Goal: Obtain resource: Obtain resource

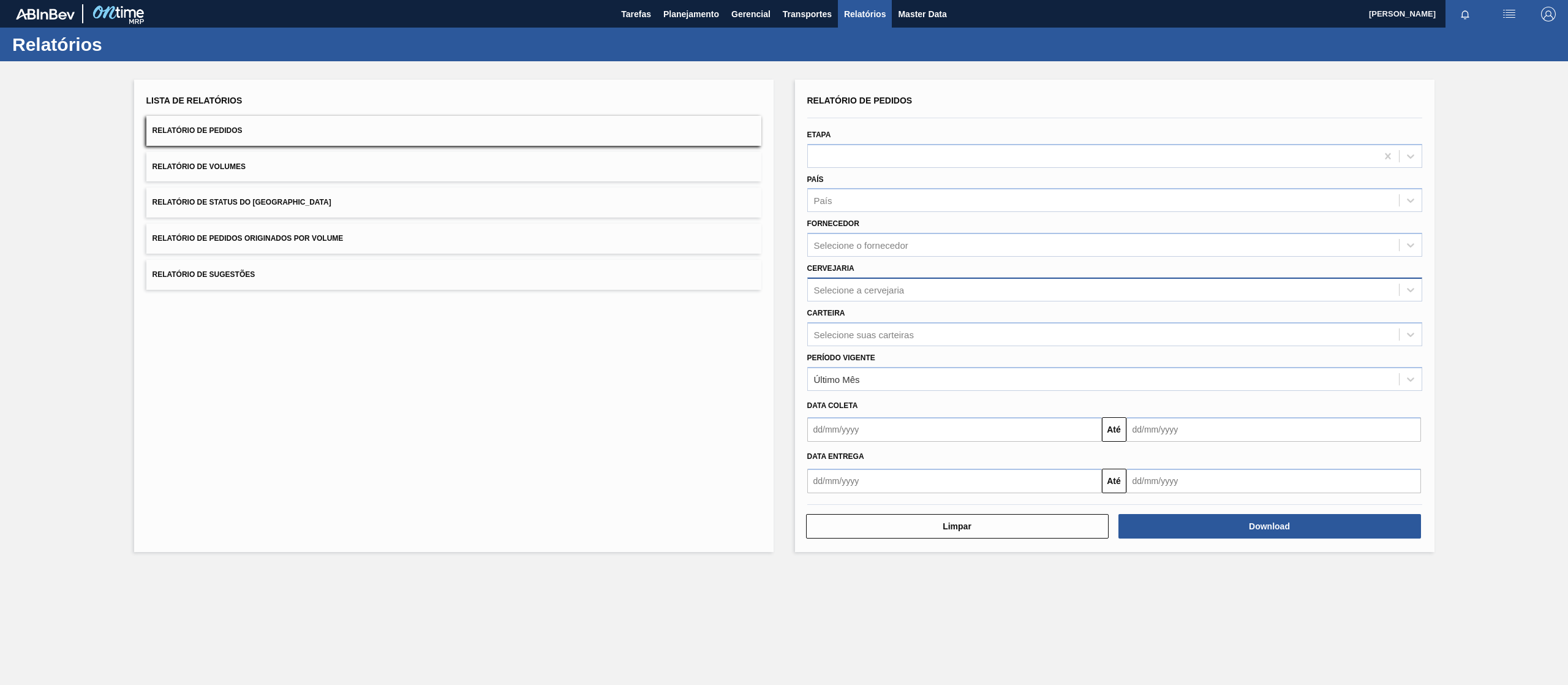
click at [866, 286] on div "Selecione a cervejaria" at bounding box center [858, 289] width 91 height 10
click at [322, 232] on button "Relatório de Pedidos Originados por Volume" at bounding box center [454, 238] width 615 height 30
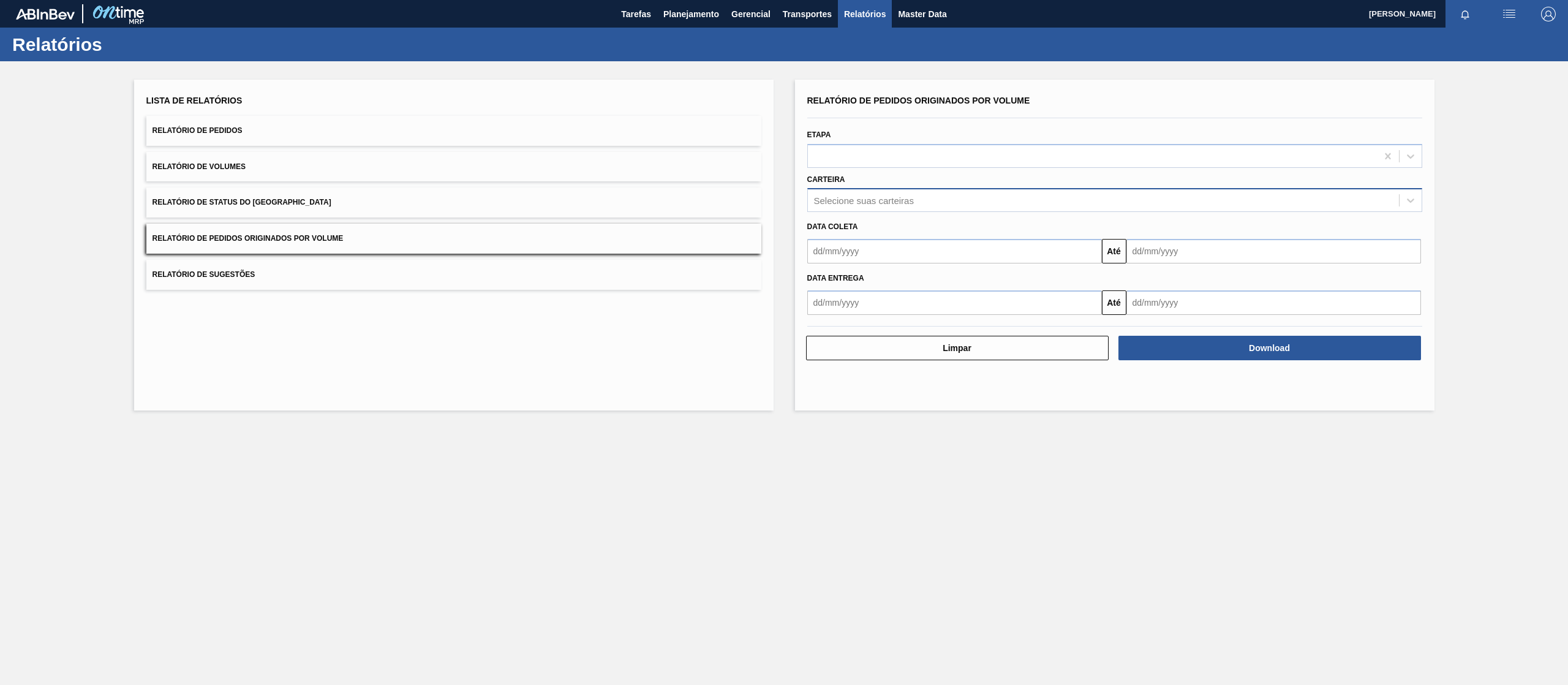
click at [882, 205] on div "Selecione suas carteiras" at bounding box center [1102, 200] width 591 height 18
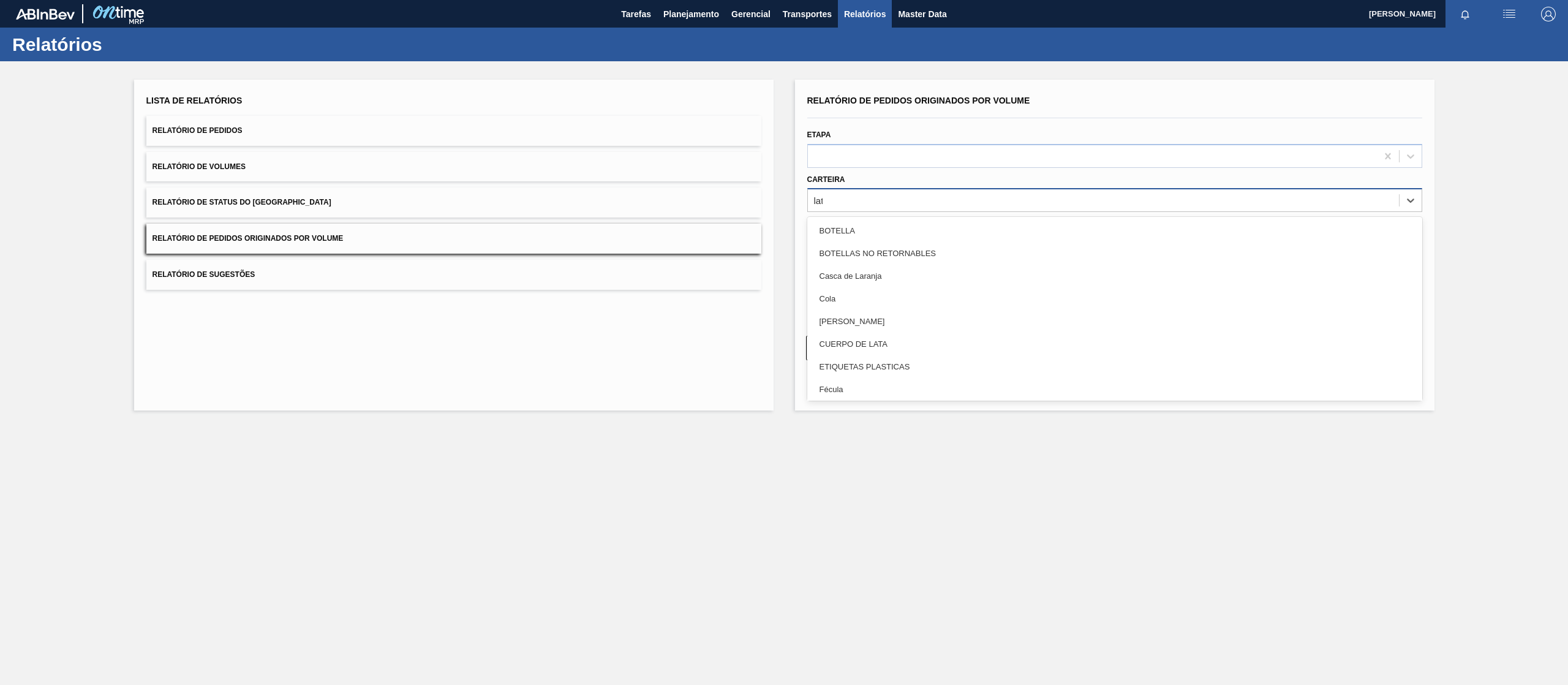
type input "lata"
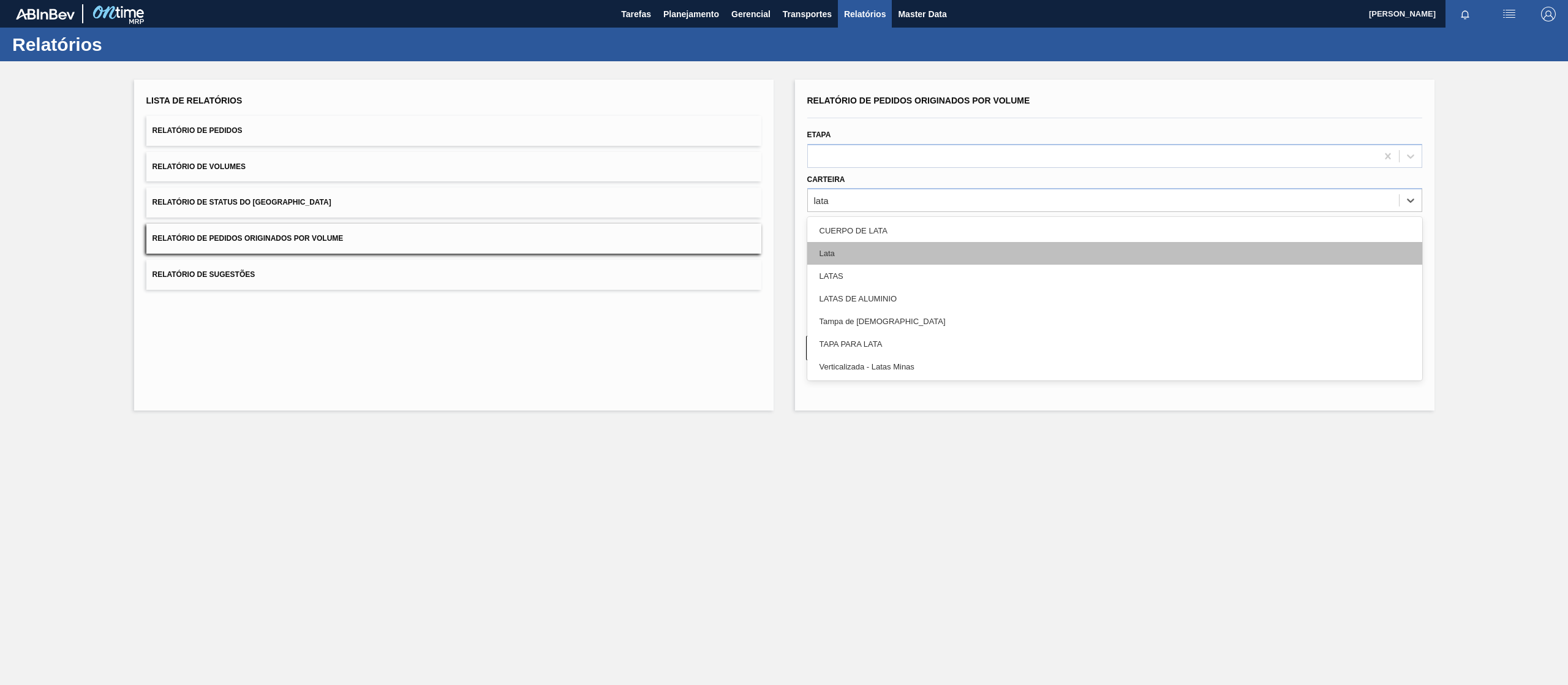
click at [872, 252] on div "Lata" at bounding box center [1114, 253] width 615 height 23
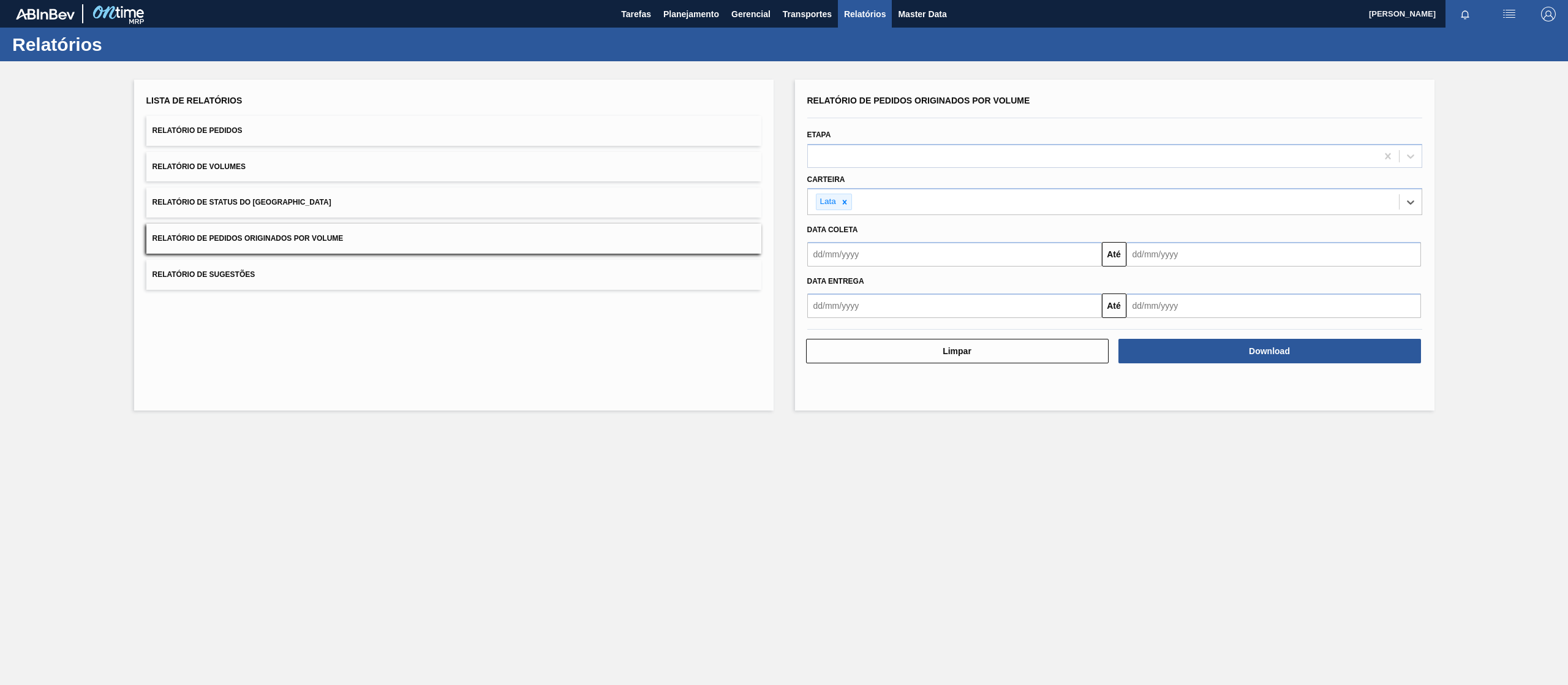
click at [870, 252] on input "text" at bounding box center [954, 254] width 294 height 25
click at [820, 283] on button "Previous Month" at bounding box center [817, 283] width 9 height 9
drag, startPoint x: 916, startPoint y: 323, endPoint x: 1011, endPoint y: 299, distance: 98.0
click at [917, 323] on div "1" at bounding box center [920, 323] width 17 height 17
type input "[DATE]"
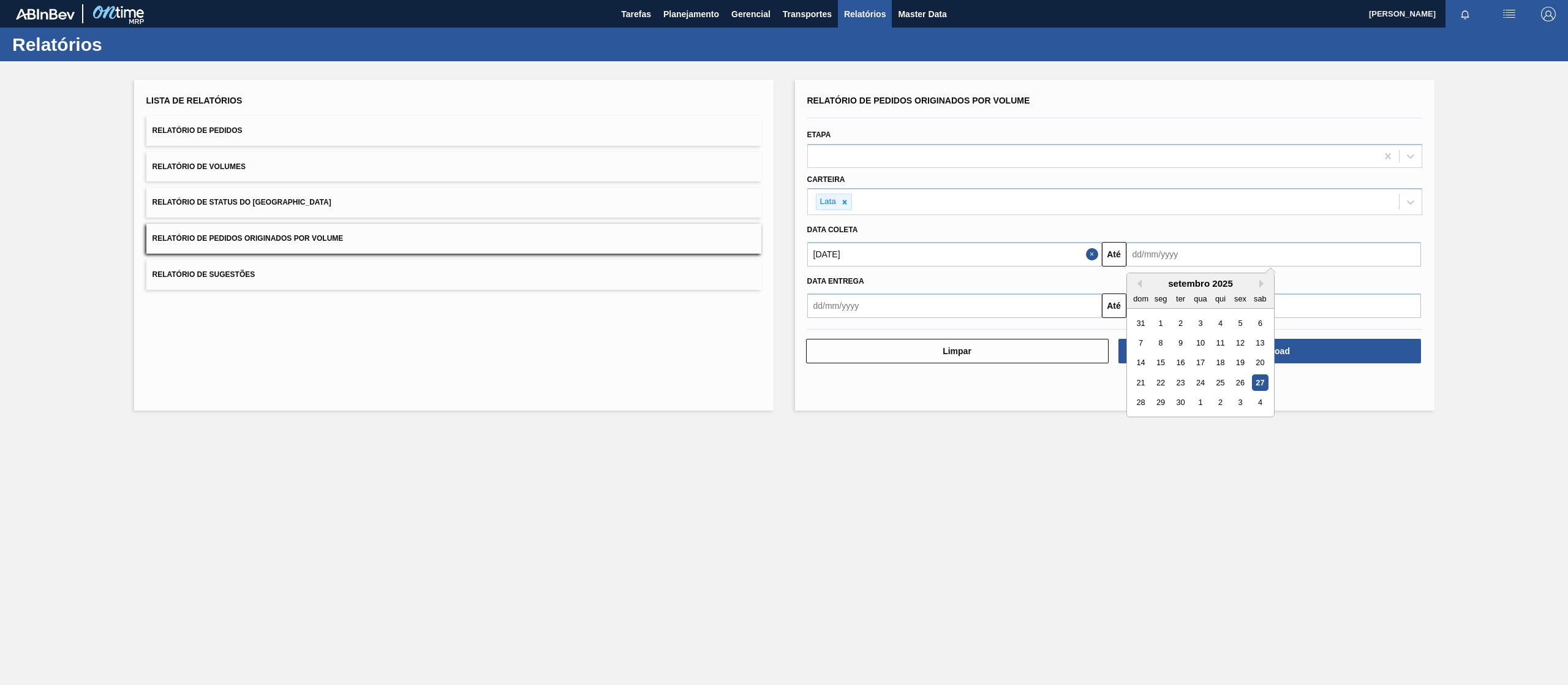
click at [1211, 259] on input "text" at bounding box center [1273, 254] width 294 height 25
click at [1266, 285] on button "Next Month" at bounding box center [1263, 283] width 9 height 9
click at [1238, 401] on div "31" at bounding box center [1239, 403] width 17 height 17
type input "[DATE]"
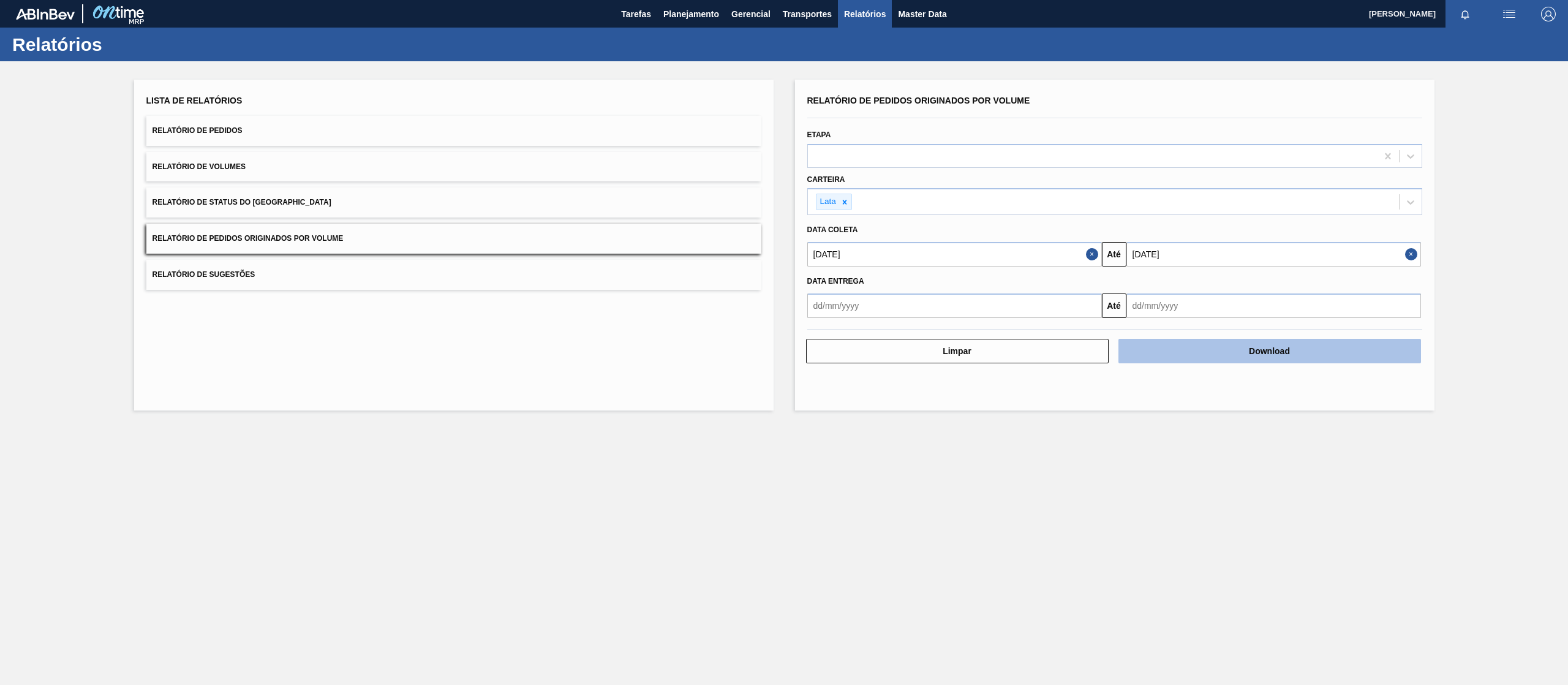
click at [1272, 357] on button "Download" at bounding box center [1269, 351] width 302 height 25
click at [1155, 347] on button "Download" at bounding box center [1269, 351] width 302 height 25
